Goal: Information Seeking & Learning: Learn about a topic

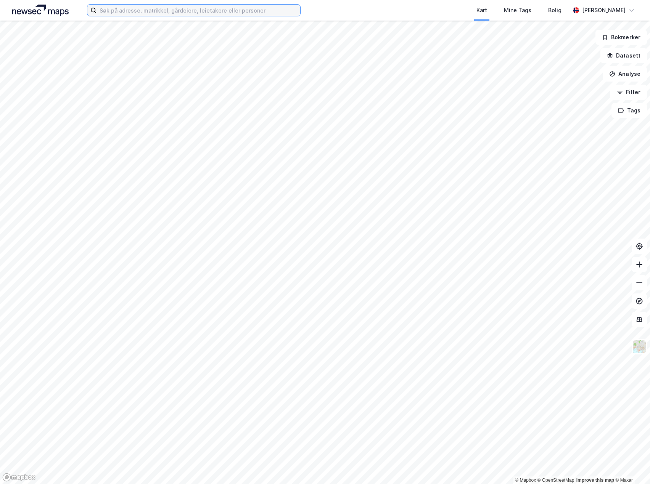
click at [211, 11] on input at bounding box center [198, 10] width 204 height 11
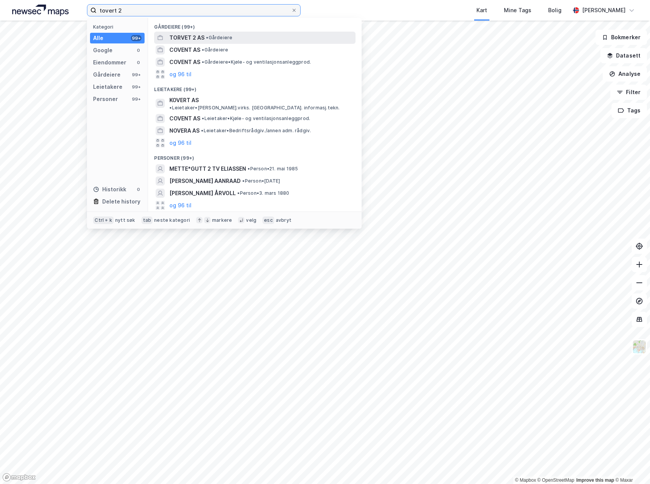
type input "tovert 2"
click at [184, 41] on span "TORVET 2 AS" at bounding box center [186, 37] width 35 height 9
